Goal: Transaction & Acquisition: Purchase product/service

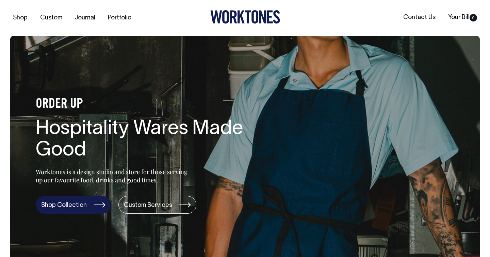
click at [93, 208] on link "Shop Collection" at bounding box center [73, 205] width 75 height 18
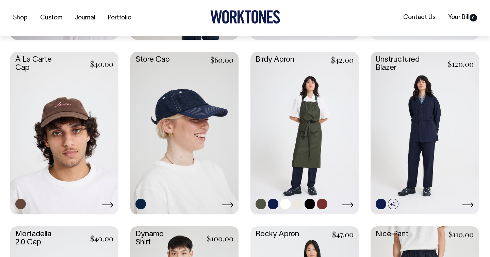
scroll to position [452, 0]
click at [284, 59] on link at bounding box center [305, 131] width 108 height 161
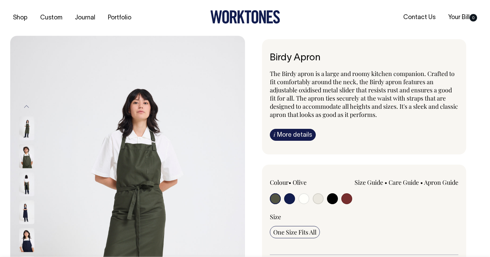
click at [301, 197] on input "radio" at bounding box center [303, 198] width 11 height 11
radio input "true"
select select "Off-White"
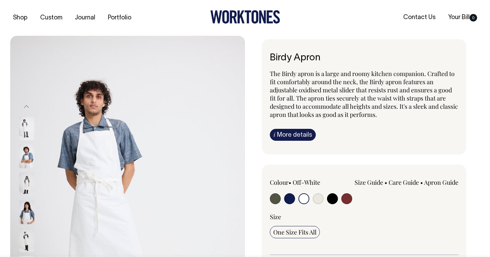
click at [317, 195] on input "radio" at bounding box center [318, 198] width 11 height 11
radio input "true"
select select "Natural"
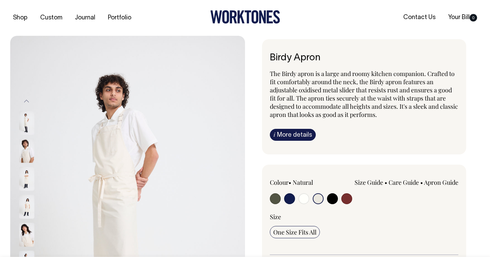
click at [307, 199] on input "radio" at bounding box center [303, 198] width 11 height 11
radio input "true"
select select "Off-White"
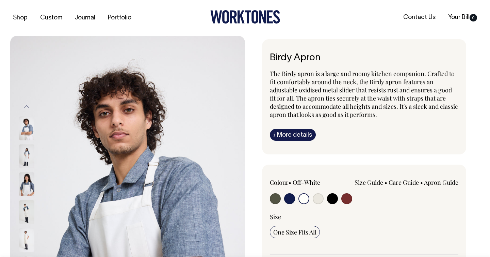
click at [30, 184] on img at bounding box center [26, 184] width 15 height 24
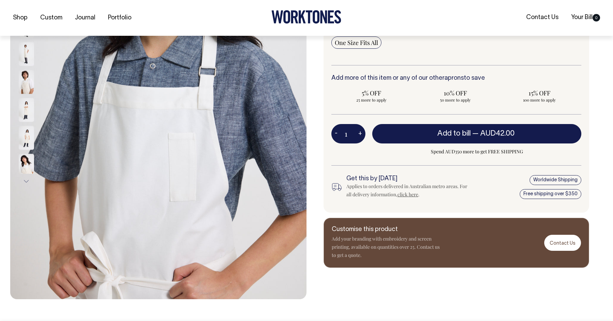
scroll to position [181, 0]
click at [26, 132] on img at bounding box center [26, 138] width 15 height 24
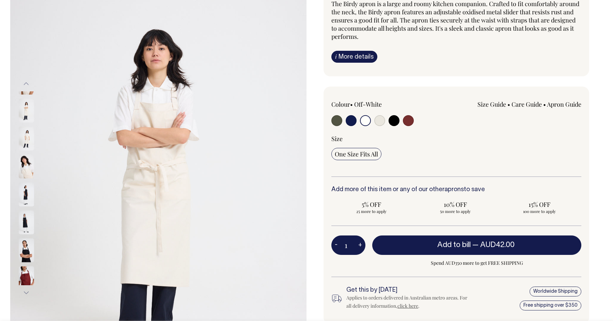
scroll to position [70, 0]
click at [366, 119] on input "radio" at bounding box center [365, 120] width 11 height 11
click at [378, 124] on input "radio" at bounding box center [379, 120] width 11 height 11
radio input "true"
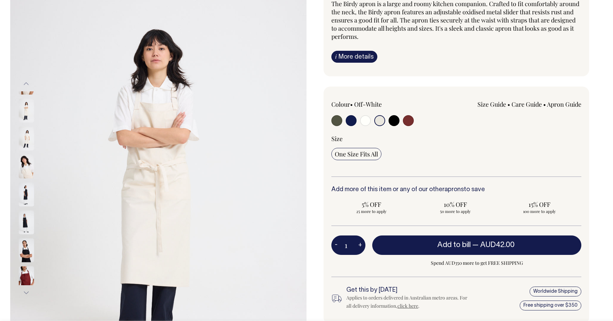
select select "Natural"
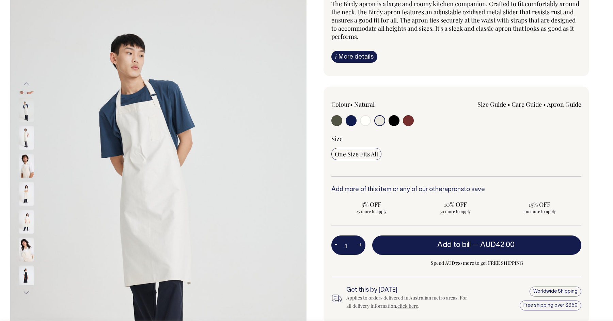
click at [367, 123] on input "radio" at bounding box center [365, 120] width 11 height 11
radio input "true"
select select "Off-White"
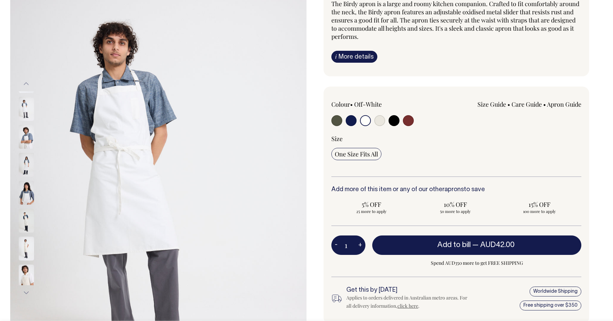
click at [353, 121] on input "radio" at bounding box center [350, 120] width 11 height 11
radio input "true"
select select "Dark Navy"
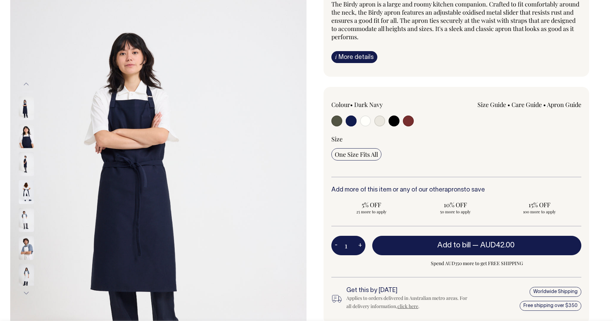
scroll to position [69, 0]
click at [408, 122] on input "radio" at bounding box center [408, 121] width 11 height 11
radio input "true"
select select "Burgundy"
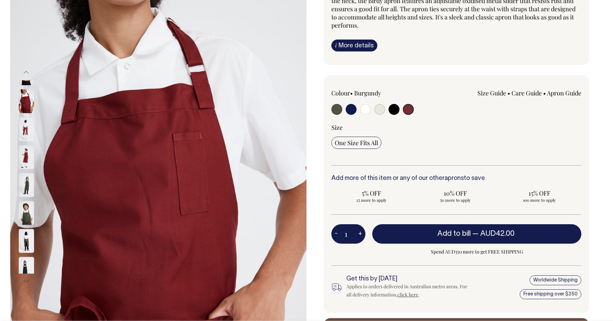
scroll to position [81, 0]
click at [351, 111] on input "radio" at bounding box center [350, 109] width 11 height 11
radio input "true"
select select "Dark Navy"
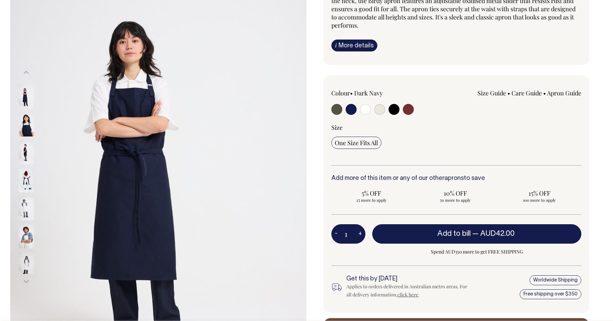
click at [338, 110] on input "radio" at bounding box center [336, 109] width 11 height 11
radio input "true"
select select "Olive"
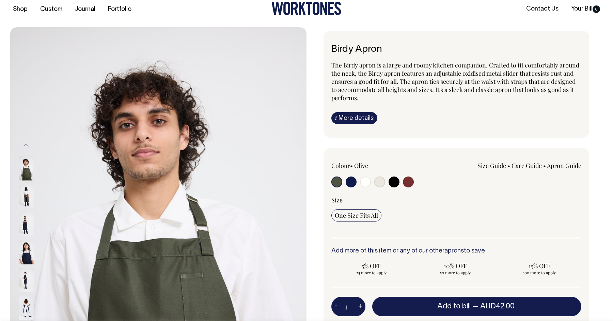
scroll to position [8, 0]
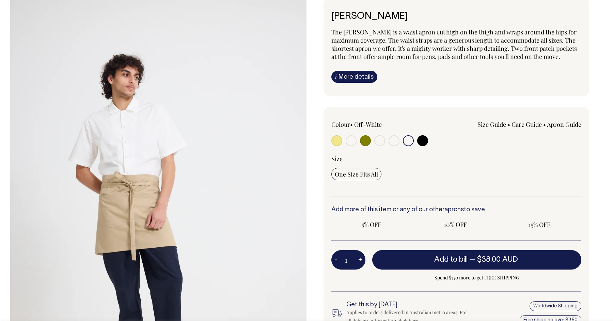
click at [351, 141] on input "radio" at bounding box center [350, 140] width 11 height 11
radio input "true"
click at [350, 141] on input "radio" at bounding box center [350, 140] width 11 height 11
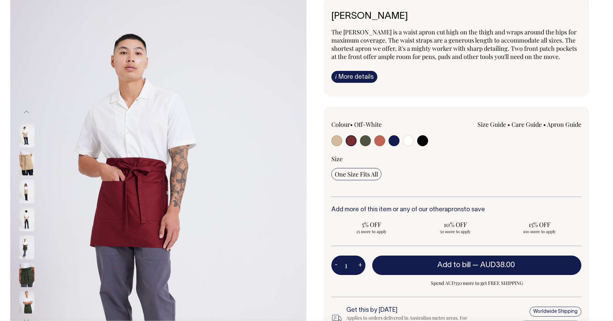
click at [414, 138] on div at bounding box center [381, 141] width 100 height 13
click at [410, 139] on input "radio" at bounding box center [408, 140] width 11 height 11
radio input "true"
select select "Off-White"
